Goal: Information Seeking & Learning: Find contact information

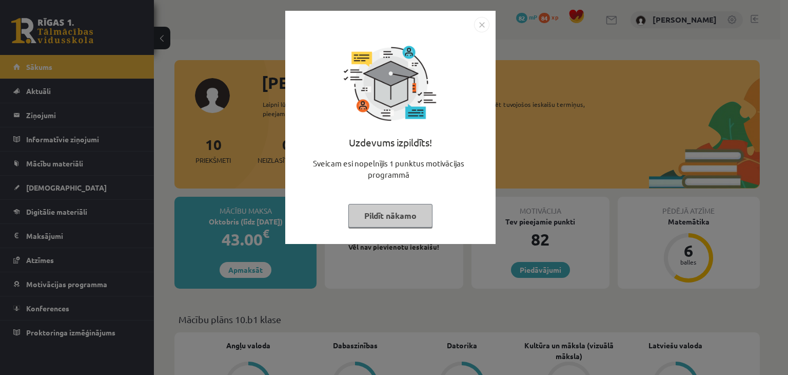
click at [479, 30] on img "Close" at bounding box center [481, 24] width 15 height 15
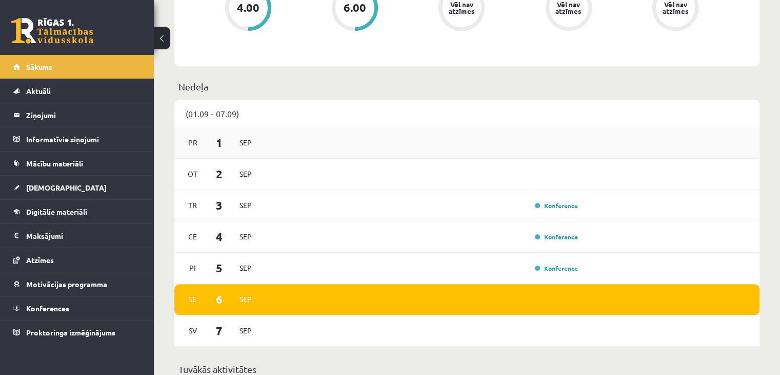
scroll to position [513, 0]
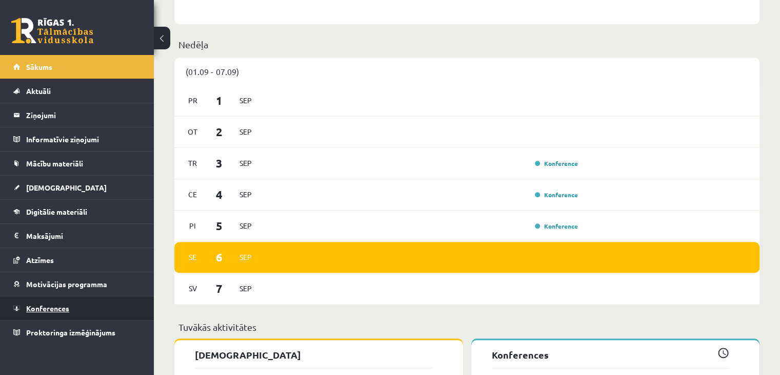
click at [72, 301] on link "Konferences" at bounding box center [77, 308] width 128 height 24
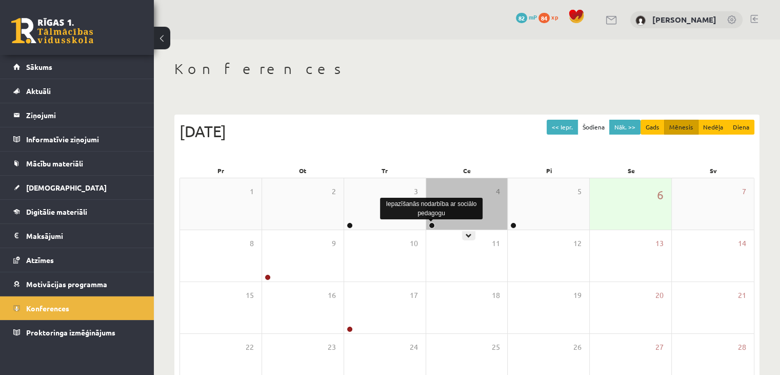
click at [430, 225] on link at bounding box center [432, 225] width 6 height 6
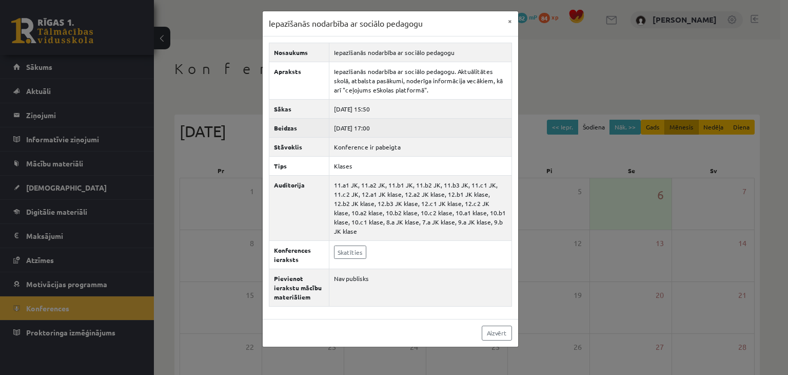
click at [430, 128] on td "[DATE] 17:00" at bounding box center [420, 127] width 183 height 19
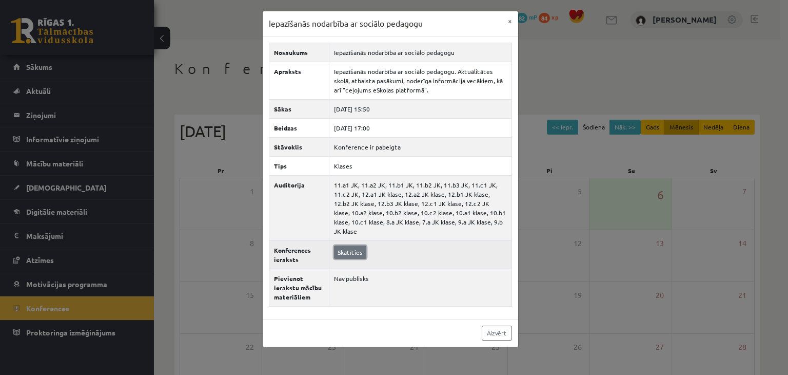
click at [345, 245] on link "Skatīties" at bounding box center [350, 251] width 32 height 13
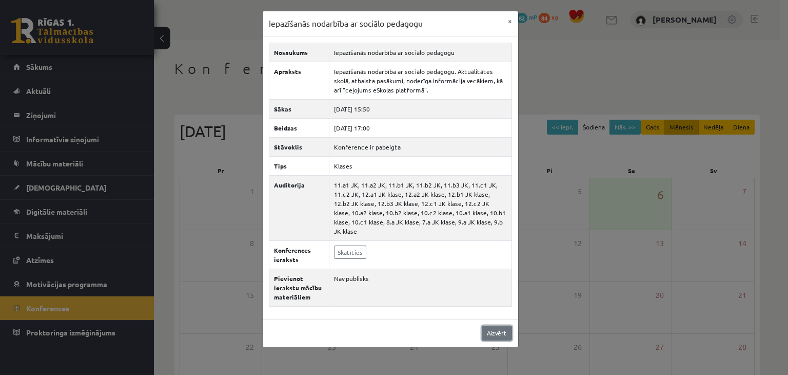
click at [497, 325] on link "Aizvērt" at bounding box center [497, 332] width 30 height 15
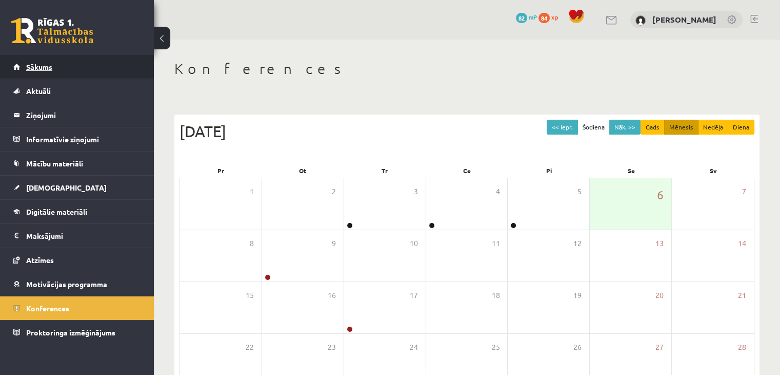
click at [56, 67] on link "Sākums" at bounding box center [77, 67] width 128 height 24
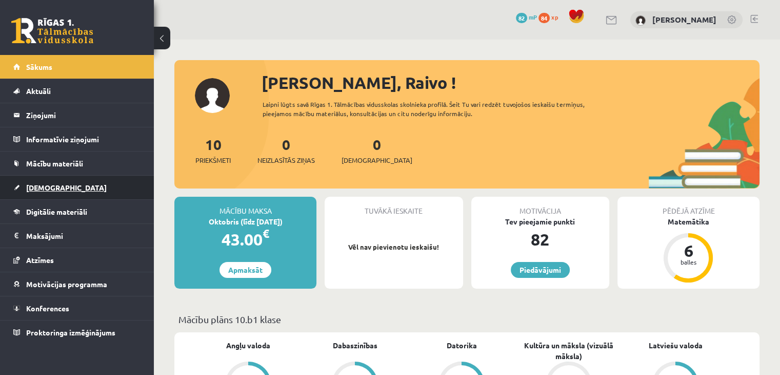
click at [104, 192] on link "[DEMOGRAPHIC_DATA]" at bounding box center [77, 187] width 128 height 24
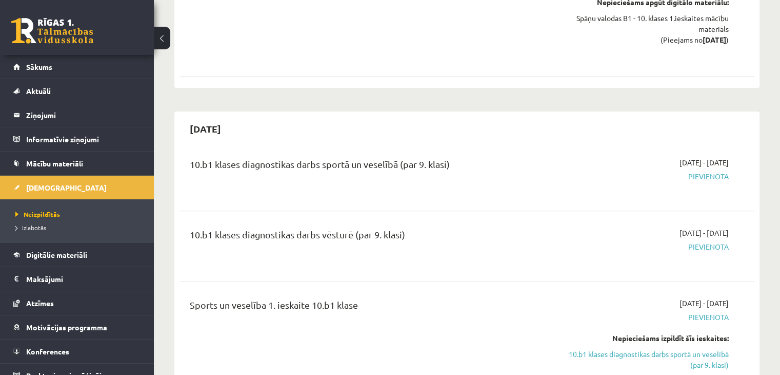
scroll to position [872, 0]
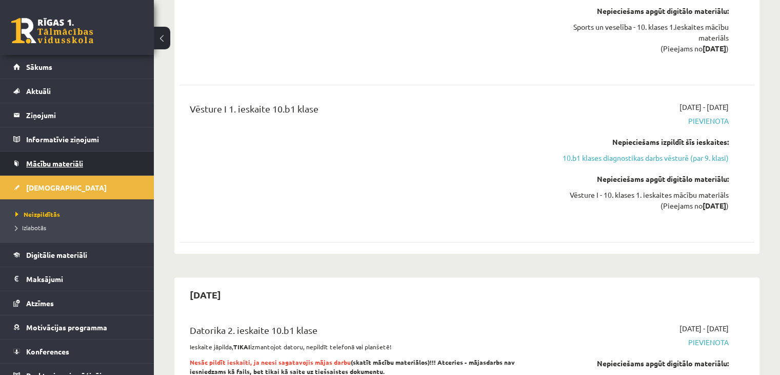
click at [44, 152] on link "Mācību materiāli" at bounding box center [77, 163] width 128 height 24
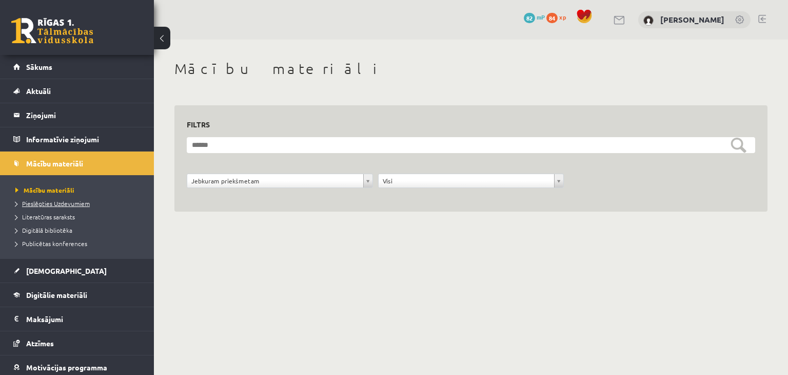
click at [59, 202] on span "Pieslēgties Uzdevumiem" at bounding box center [52, 203] width 74 height 8
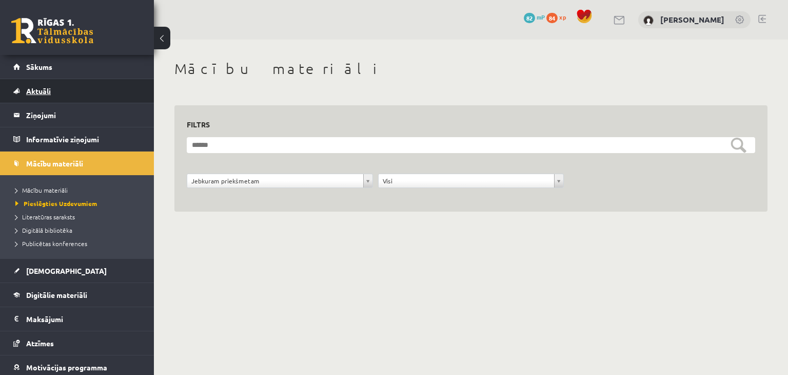
click at [46, 85] on link "Aktuāli" at bounding box center [77, 91] width 128 height 24
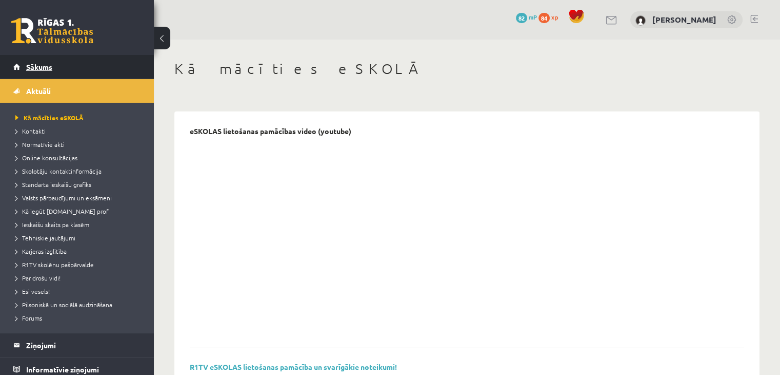
click at [49, 77] on link "Sākums" at bounding box center [77, 67] width 128 height 24
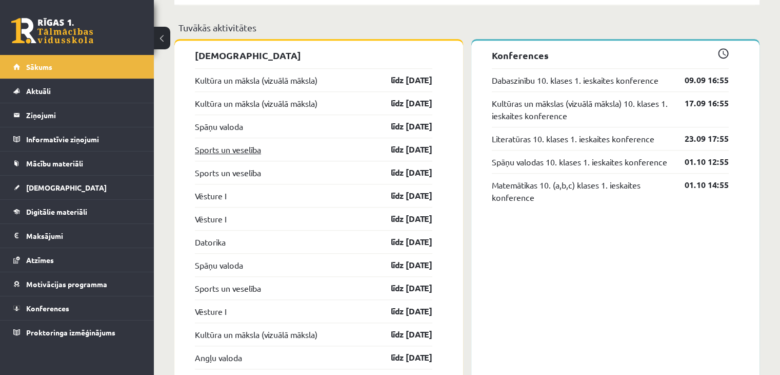
scroll to position [770, 0]
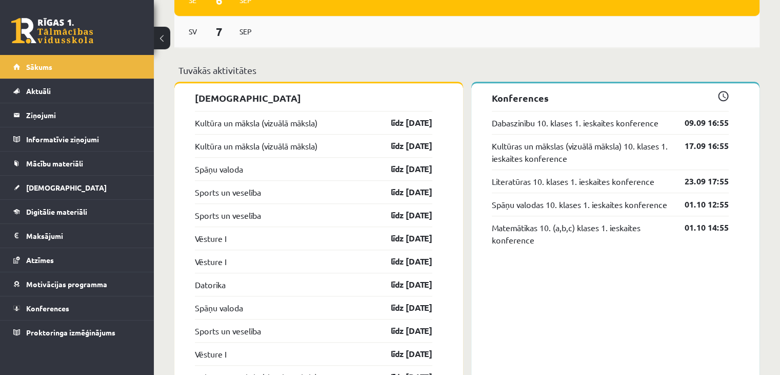
click at [337, 31] on div "Sv 7 Sep" at bounding box center [466, 31] width 585 height 31
click at [316, 74] on p "Tuvākās aktivitātes" at bounding box center [467, 70] width 577 height 14
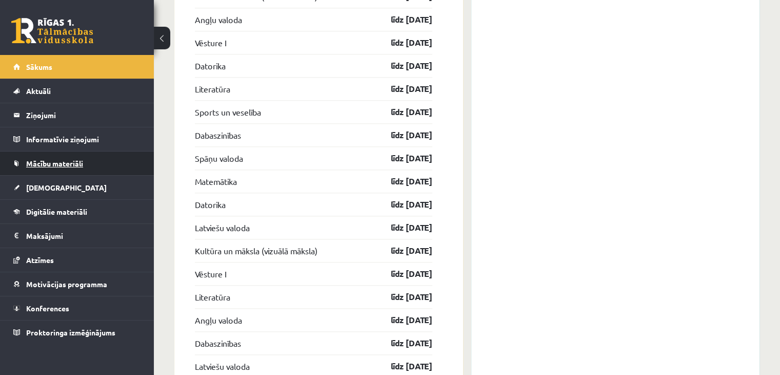
scroll to position [1180, 0]
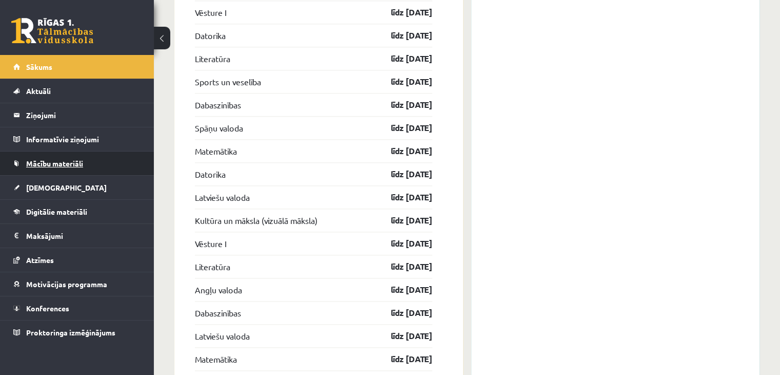
click at [94, 165] on link "Mācību materiāli" at bounding box center [77, 163] width 128 height 24
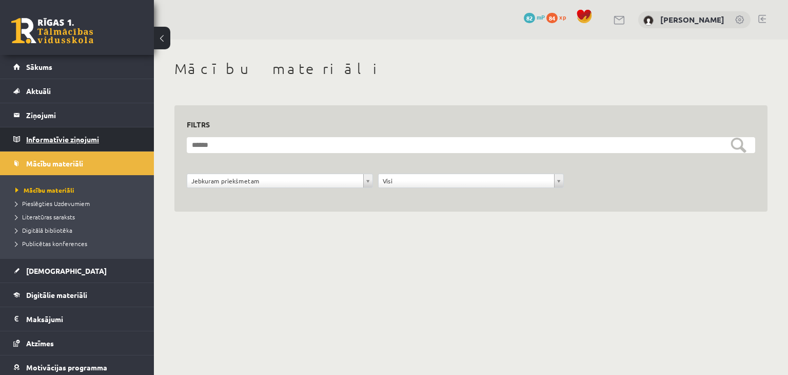
click at [74, 130] on legend "Informatīvie ziņojumi 0" at bounding box center [83, 139] width 115 height 24
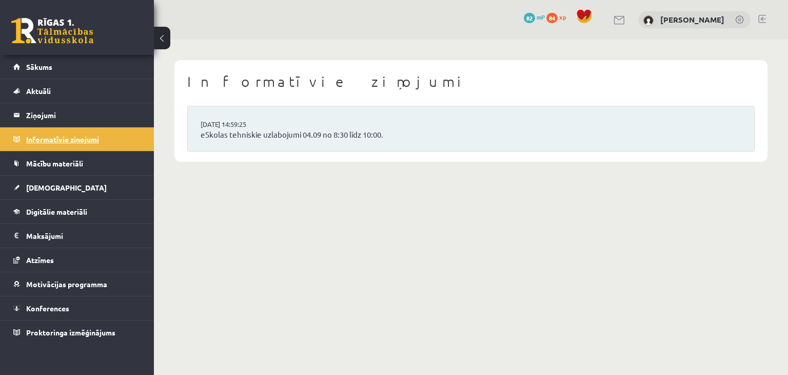
click at [62, 138] on legend "Informatīvie ziņojumi 0" at bounding box center [83, 139] width 115 height 24
click at [43, 109] on legend "Ziņojumi 0" at bounding box center [83, 115] width 115 height 24
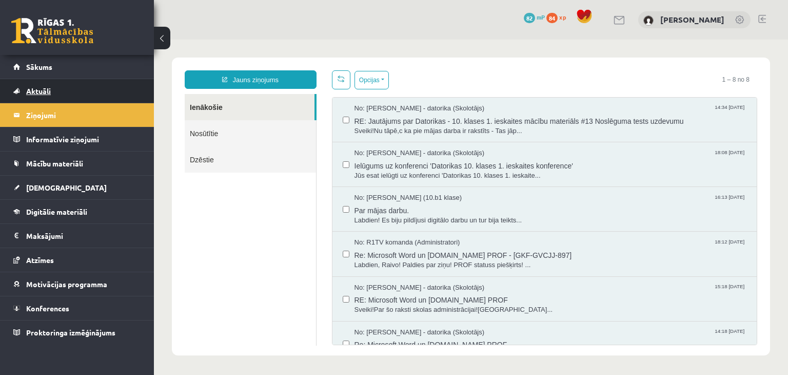
click at [47, 96] on link "Aktuāli" at bounding box center [77, 91] width 128 height 24
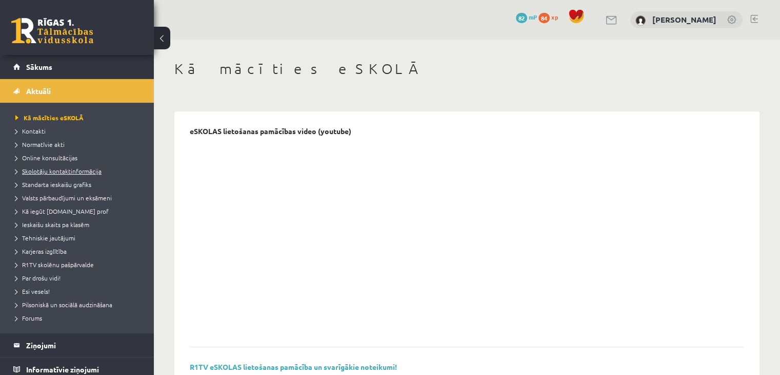
click at [39, 172] on span "Skolotāju kontaktinformācija" at bounding box center [58, 171] width 86 height 8
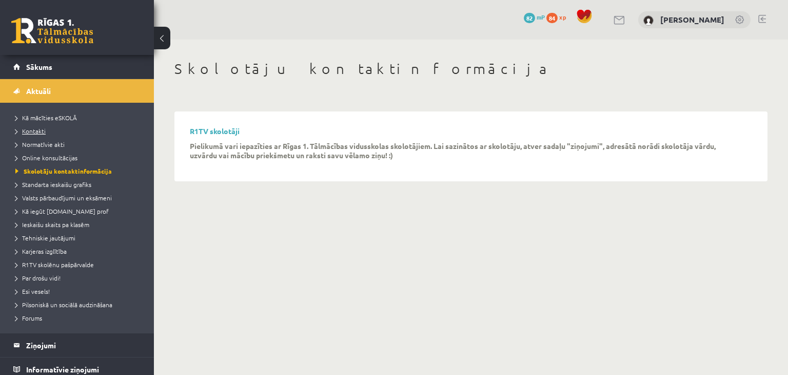
click at [44, 131] on span "Kontakti" at bounding box center [30, 131] width 30 height 8
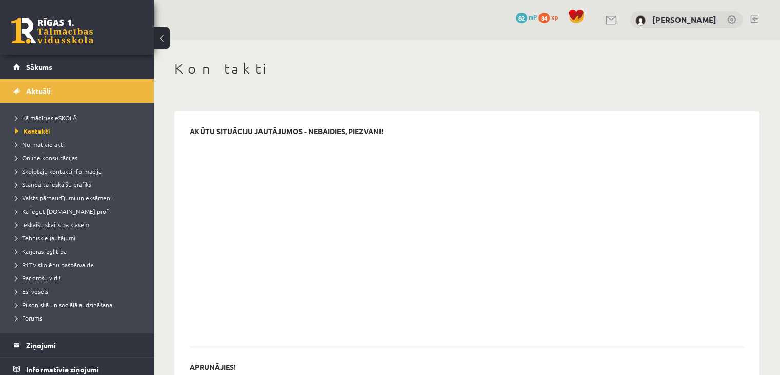
click at [561, 127] on div "AKŪTU SITUĀCIJU JAUTĀJUMOS - NEBAIDIES, PIEZVANI!" at bounding box center [467, 237] width 555 height 221
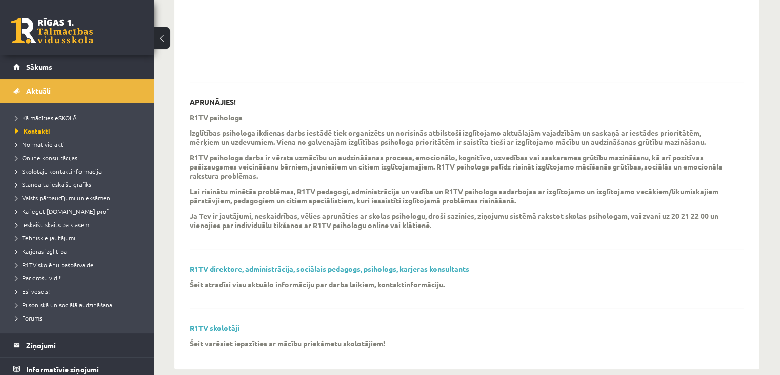
scroll to position [280, 0]
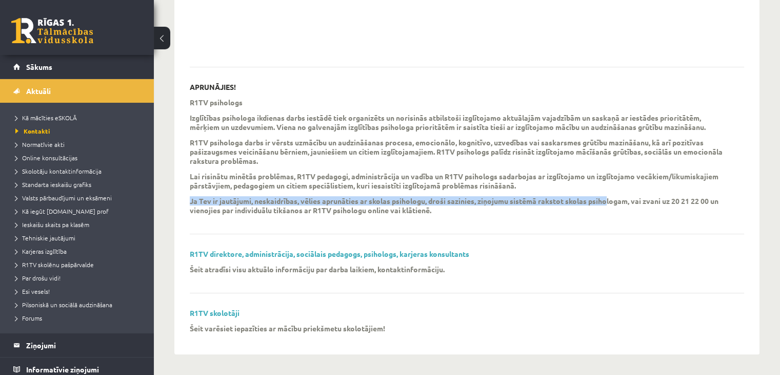
click at [607, 192] on div "R1TV psihologs Izglītības psihologa ikdienas darbs iestādē tiek organizēts un n…" at bounding box center [459, 158] width 539 height 123
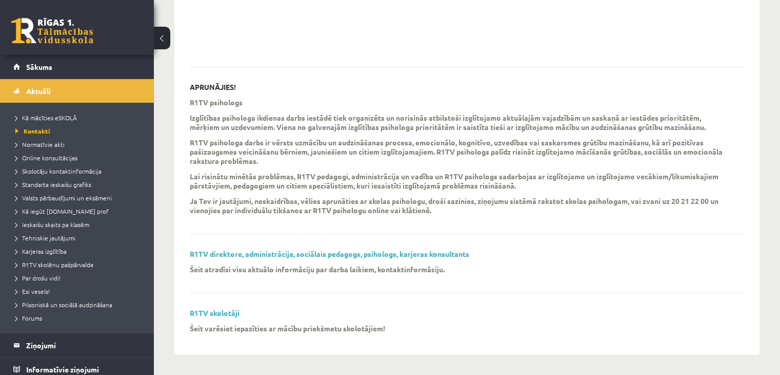
click at [580, 165] on p "R1TV psihologa darbs ir vērsts uz mācību un audzināšanas procesa, emocionālo, k…" at bounding box center [459, 152] width 539 height 28
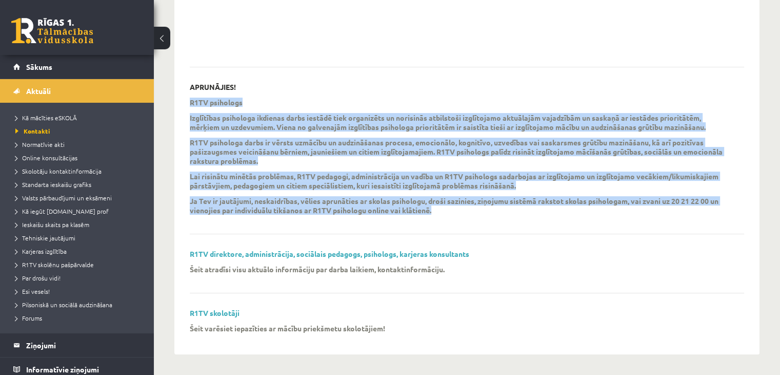
click at [580, 165] on p "R1TV psihologa darbs ir vērsts uz mācību un audzināšanas procesa, emocionālo, k…" at bounding box center [459, 152] width 539 height 28
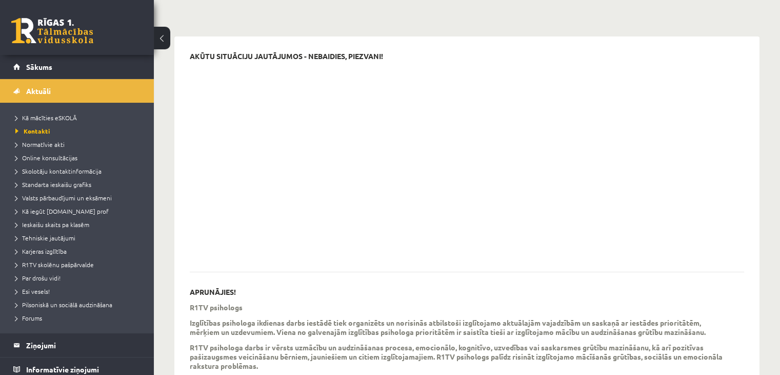
click at [564, 206] on div at bounding box center [459, 162] width 539 height 192
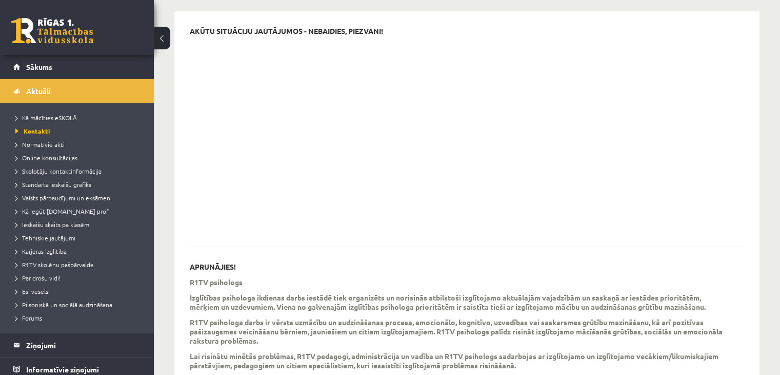
scroll to position [75, 0]
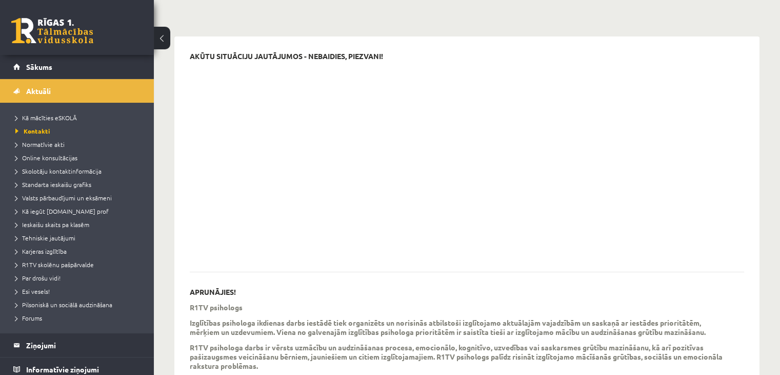
drag, startPoint x: 638, startPoint y: 158, endPoint x: 568, endPoint y: 84, distance: 101.3
click at [568, 84] on div at bounding box center [459, 162] width 539 height 192
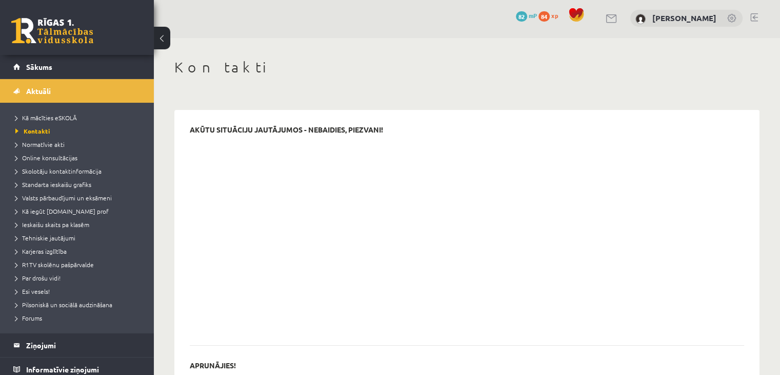
scroll to position [0, 0]
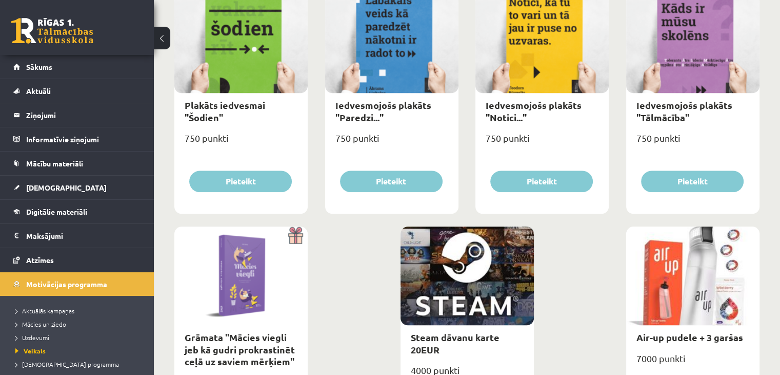
scroll to position [997, 0]
